Goal: Task Accomplishment & Management: Use online tool/utility

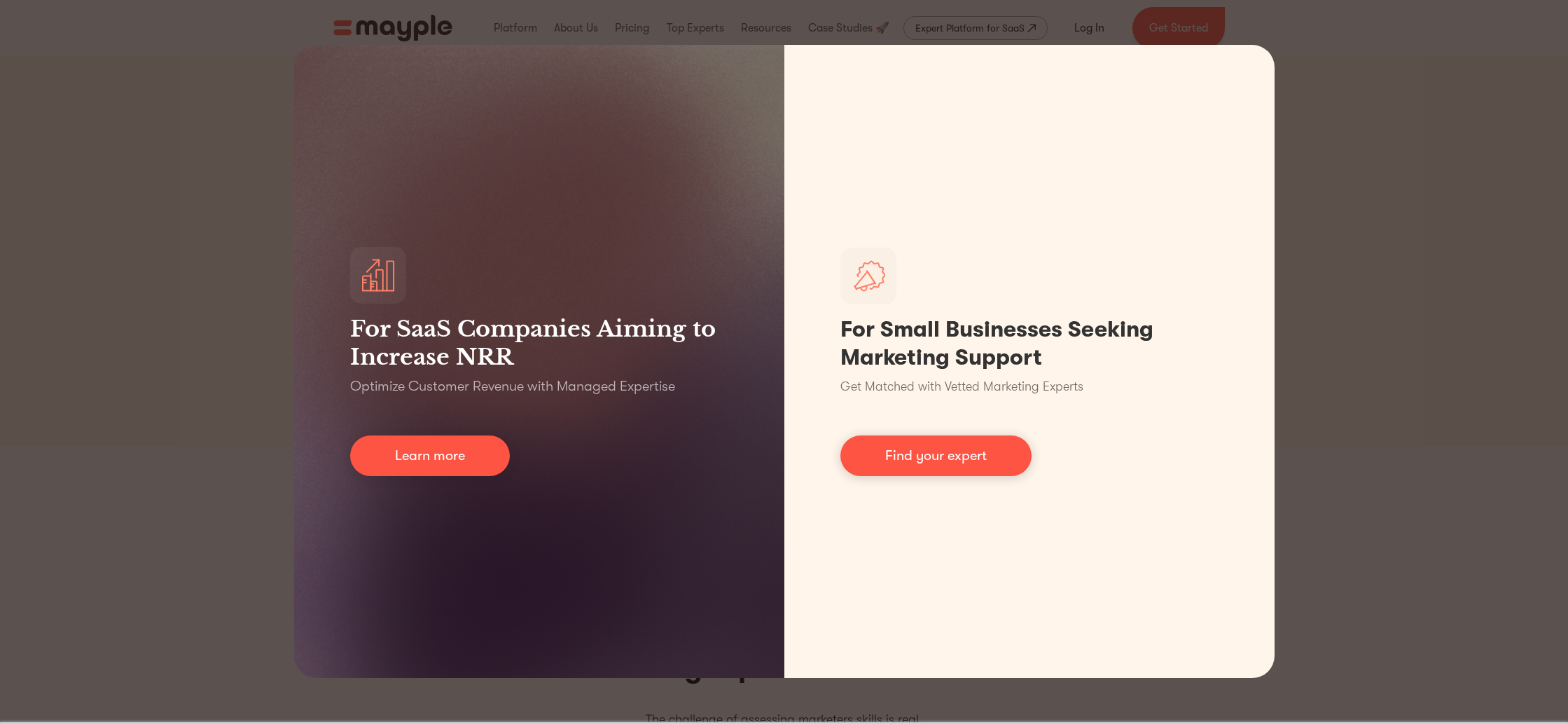
click at [1356, 160] on div "For SaaS Companies Aiming to Increase NRR Optimize Customer Revenue with Manage…" at bounding box center [784, 362] width 1568 height 723
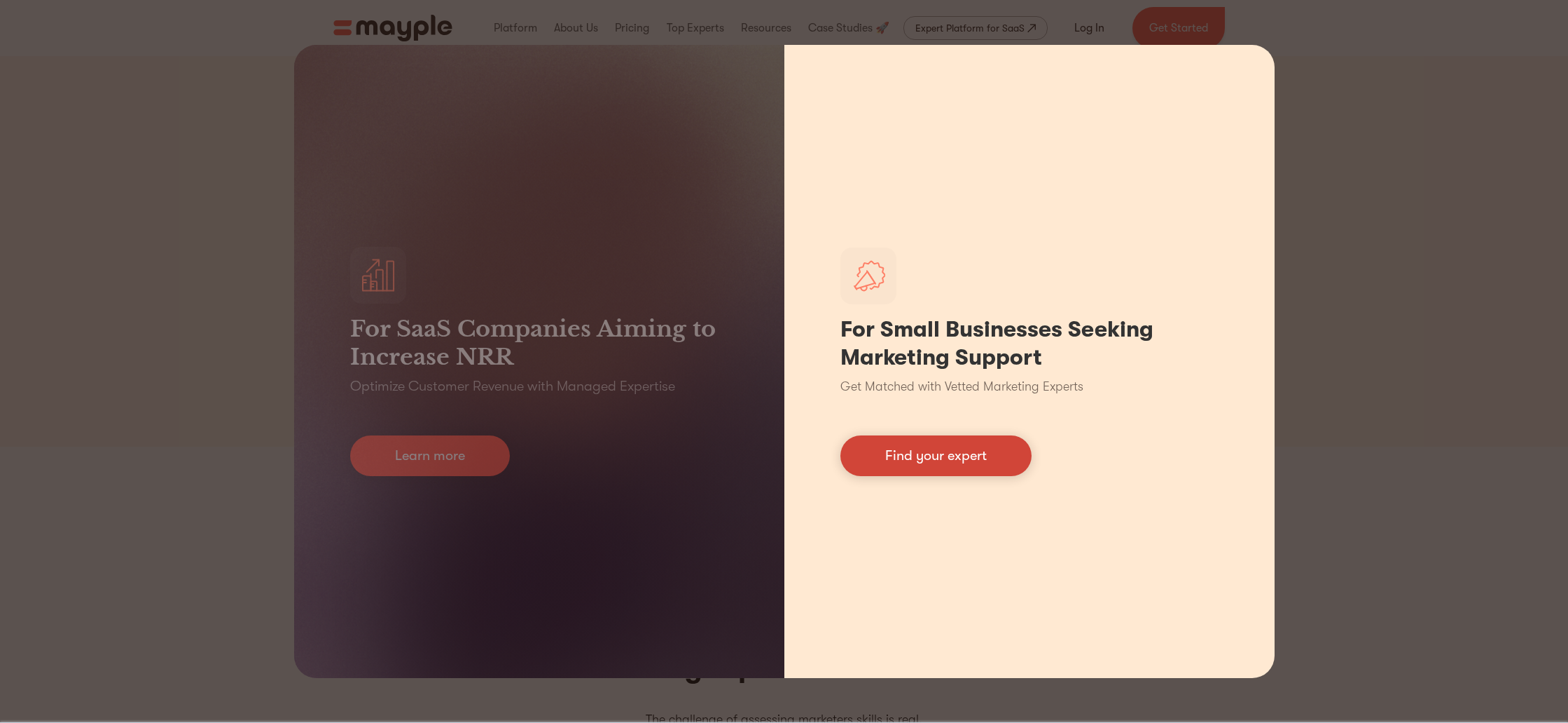
click at [972, 457] on link "Find your expert" at bounding box center [936, 456] width 191 height 40
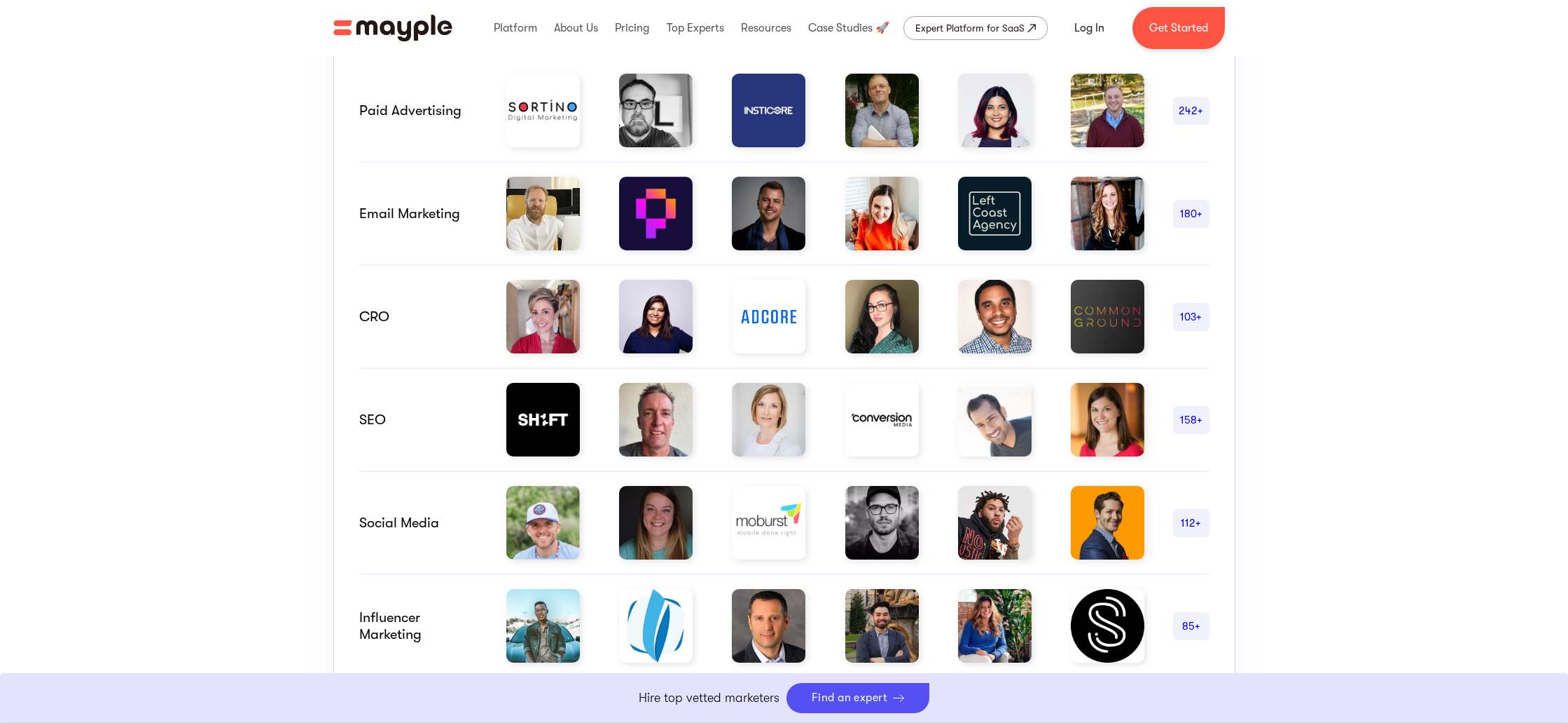
scroll to position [666, 0]
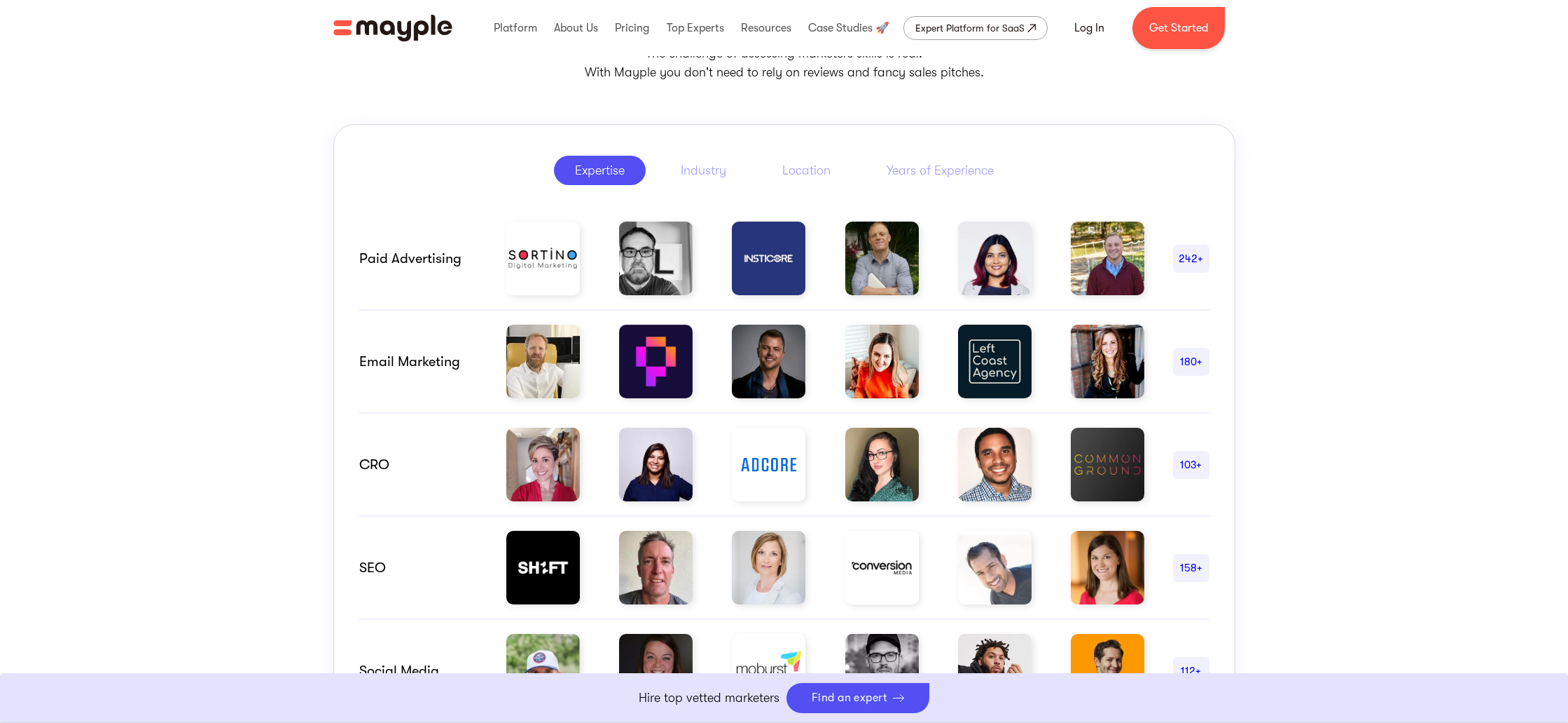
click at [879, 239] on img at bounding box center [882, 258] width 73 height 73
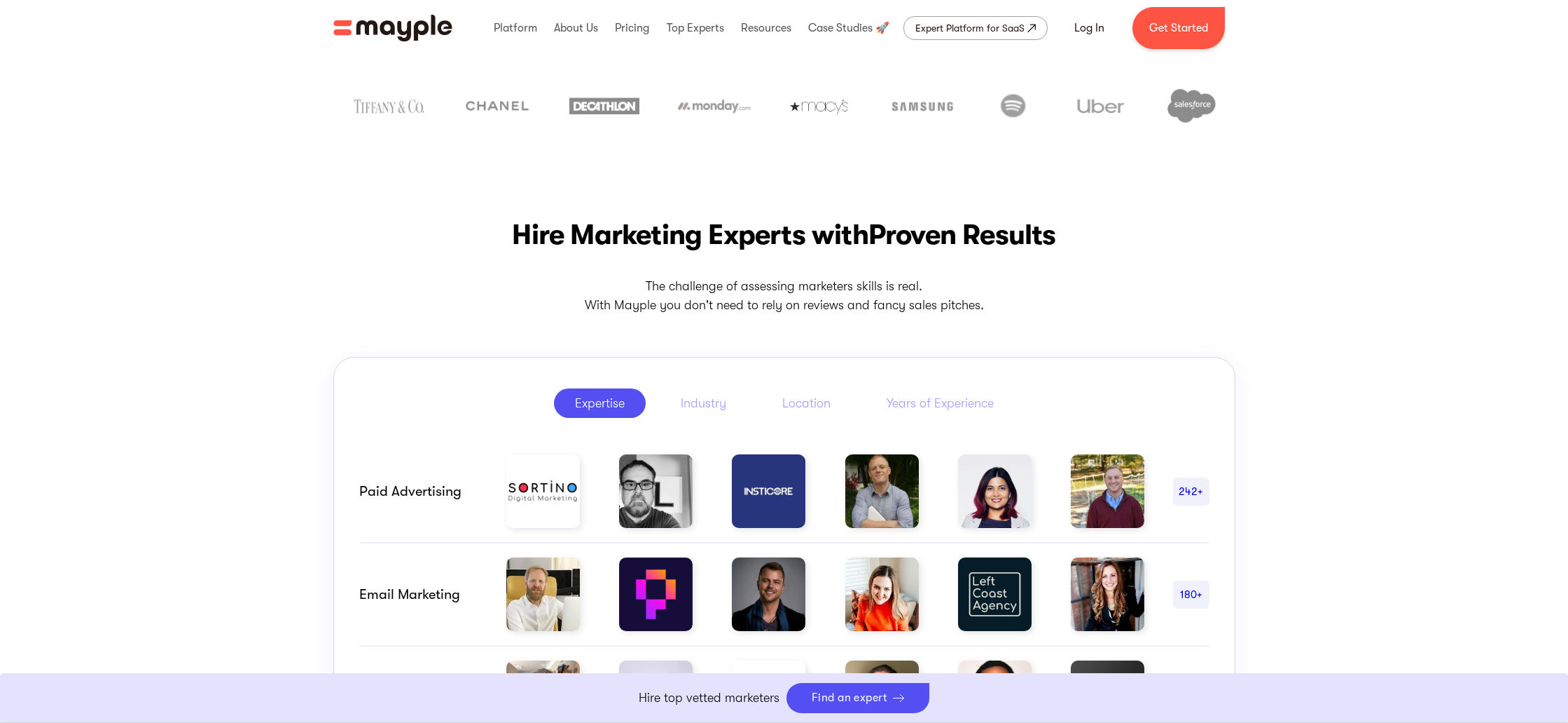
scroll to position [565, 0]
